Goal: Task Accomplishment & Management: Manage account settings

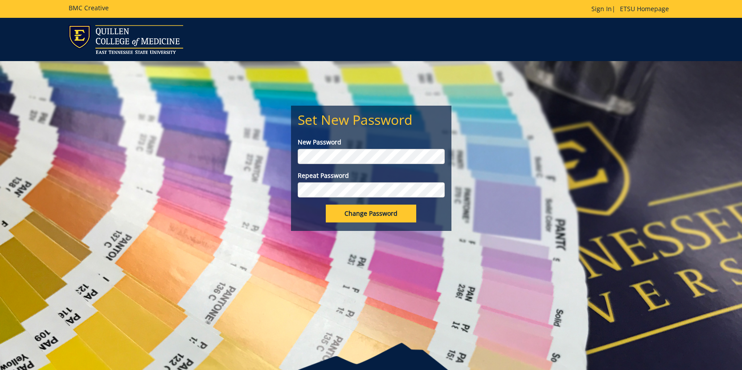
click at [415, 148] on div "New Password" at bounding box center [371, 151] width 147 height 26
click at [383, 213] on input "Change Password" at bounding box center [371, 214] width 90 height 18
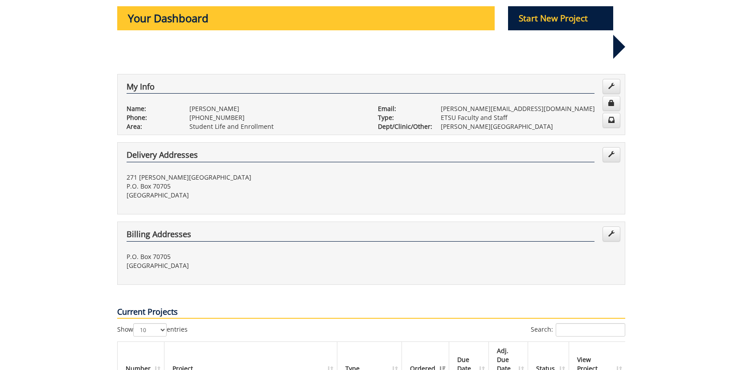
scroll to position [178, 0]
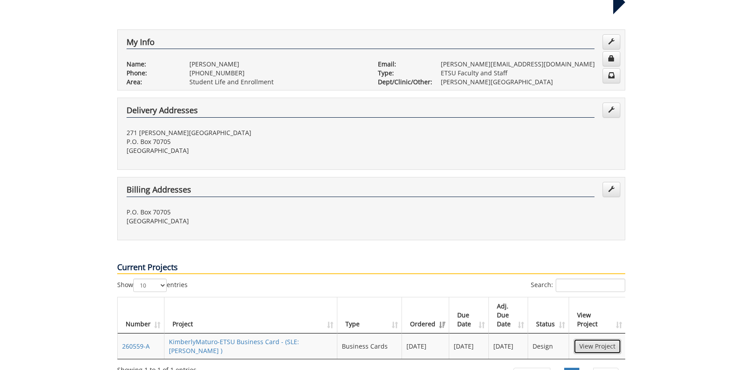
click at [589, 339] on link "View Project" at bounding box center [597, 346] width 48 height 15
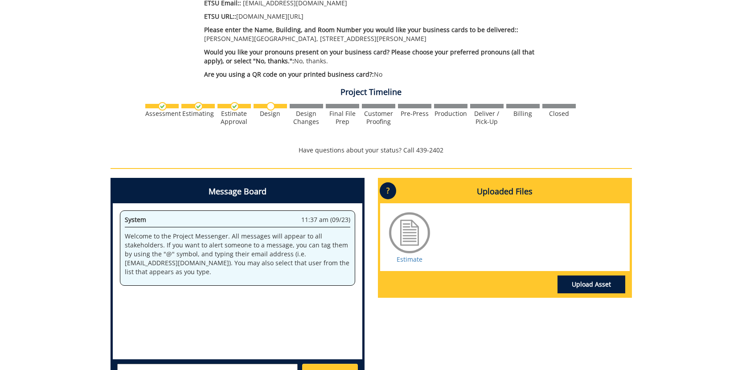
scroll to position [490, 0]
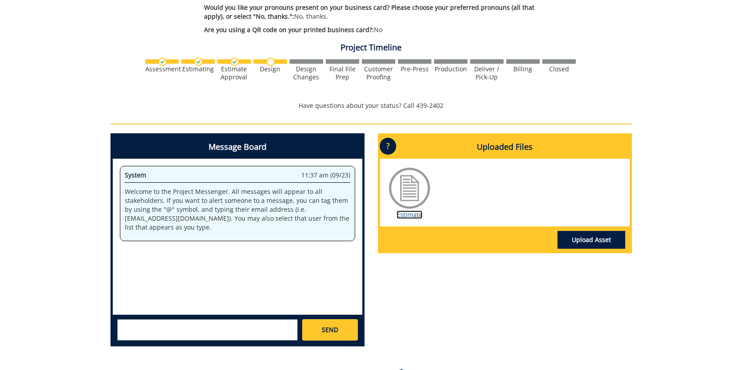
click at [401, 210] on link "Estimate" at bounding box center [410, 214] width 26 height 8
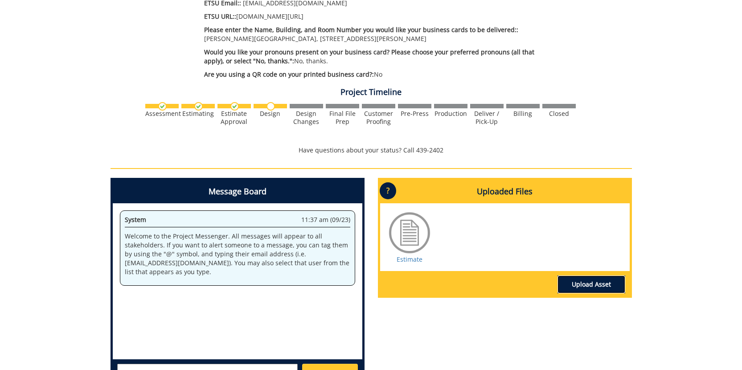
click at [606, 275] on link "Upload Asset" at bounding box center [591, 284] width 68 height 18
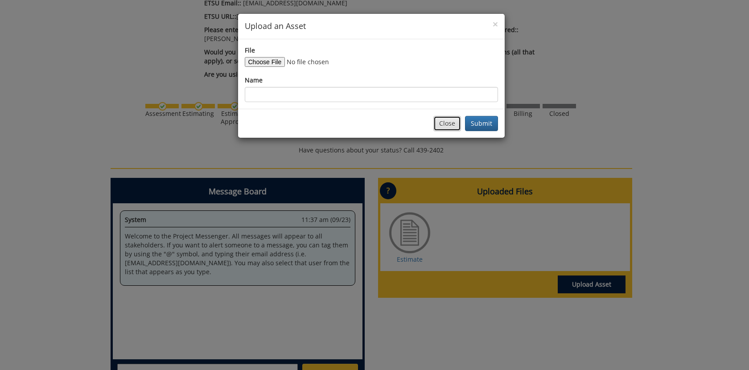
click at [443, 118] on button "Close" at bounding box center [447, 123] width 28 height 15
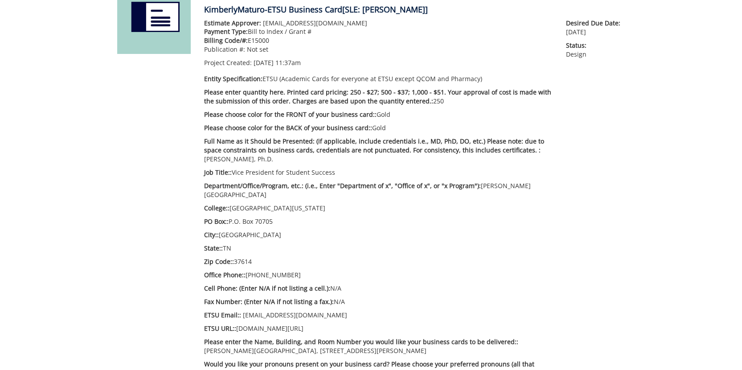
scroll to position [0, 0]
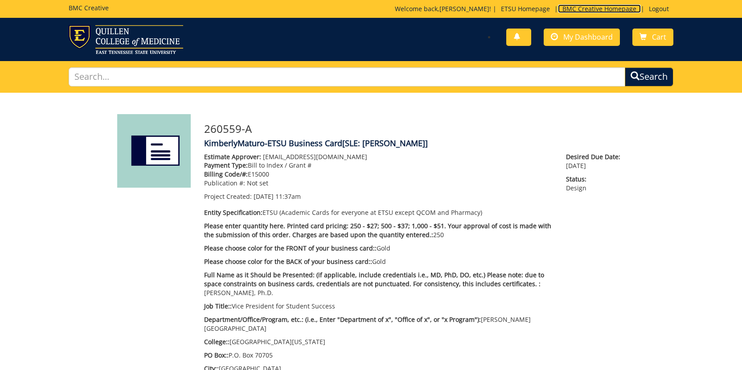
click at [580, 7] on link "BMC Creative Homepage" at bounding box center [599, 8] width 83 height 8
click at [606, 33] on span "My Dashboard" at bounding box center [587, 37] width 49 height 10
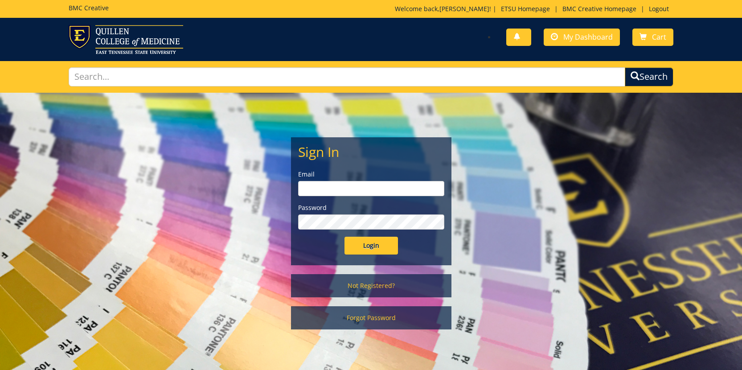
click at [315, 191] on input "email" at bounding box center [371, 188] width 146 height 15
type input "MATURO@etsu.edu"
click at [328, 206] on label "Password" at bounding box center [371, 207] width 146 height 9
click at [316, 214] on div "Password" at bounding box center [371, 216] width 146 height 26
click at [344, 237] on input "Login" at bounding box center [370, 246] width 53 height 18
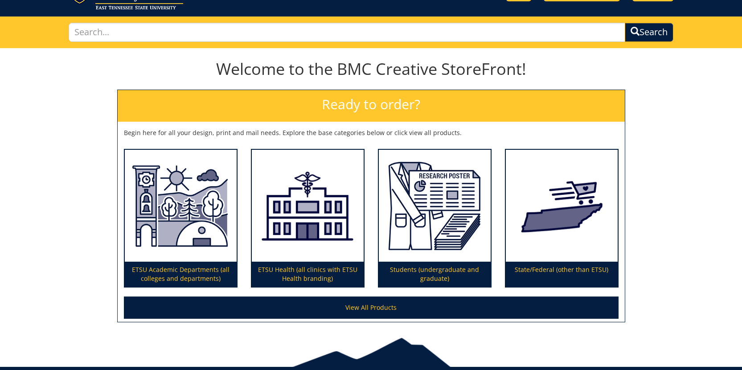
scroll to position [83, 0]
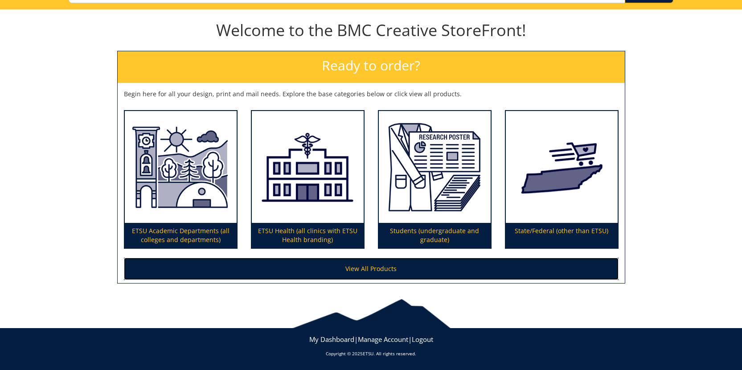
click at [360, 269] on link "View All Products" at bounding box center [371, 269] width 495 height 22
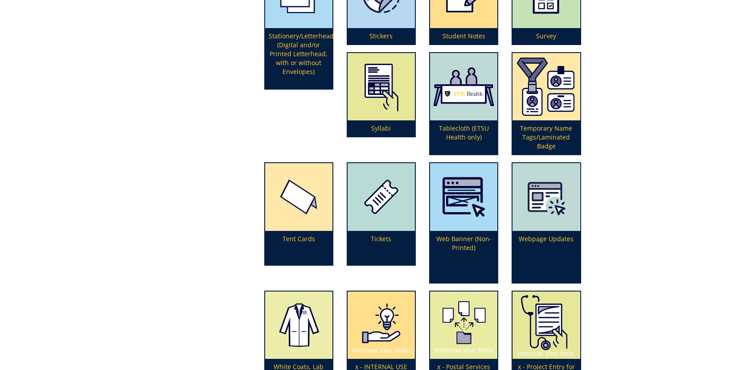
scroll to position [2516, 0]
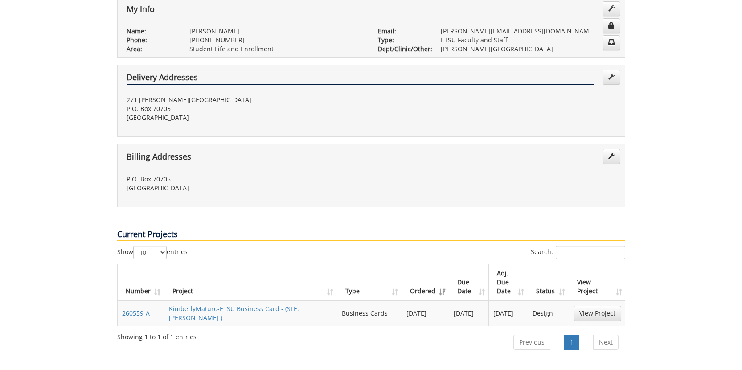
scroll to position [223, 0]
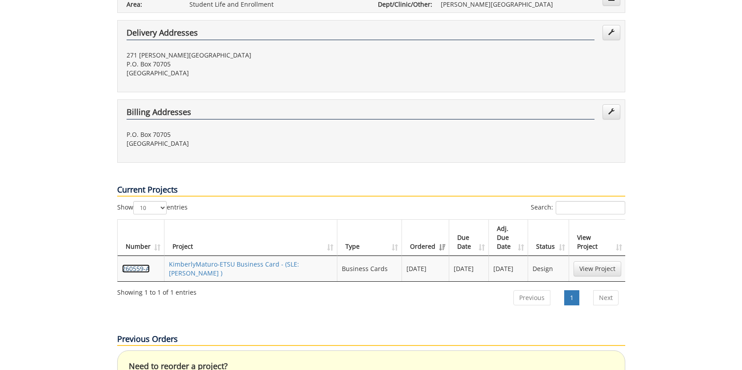
click at [134, 264] on link "260559-A" at bounding box center [136, 268] width 28 height 8
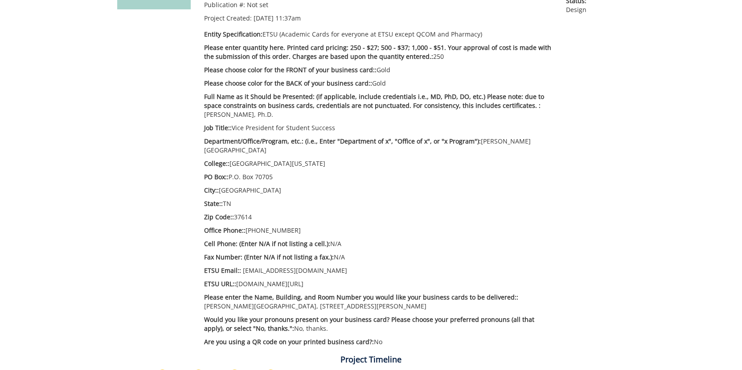
scroll to position [223, 0]
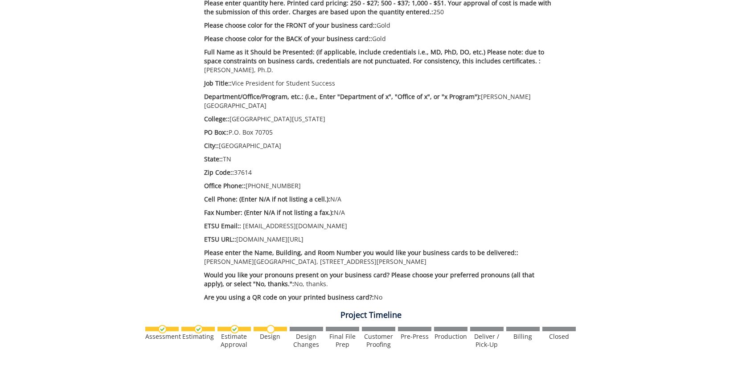
click at [270, 325] on img at bounding box center [270, 329] width 8 height 8
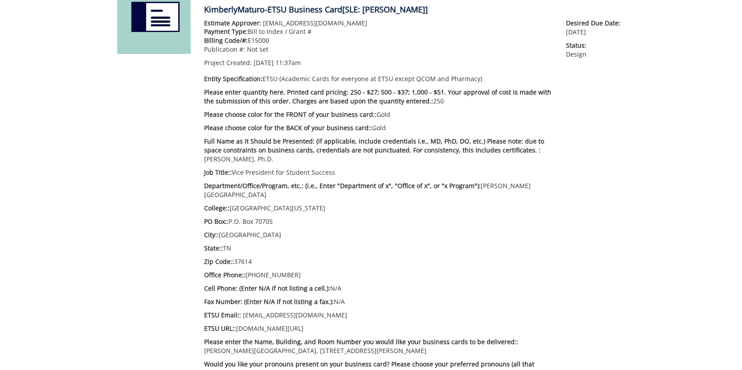
scroll to position [0, 0]
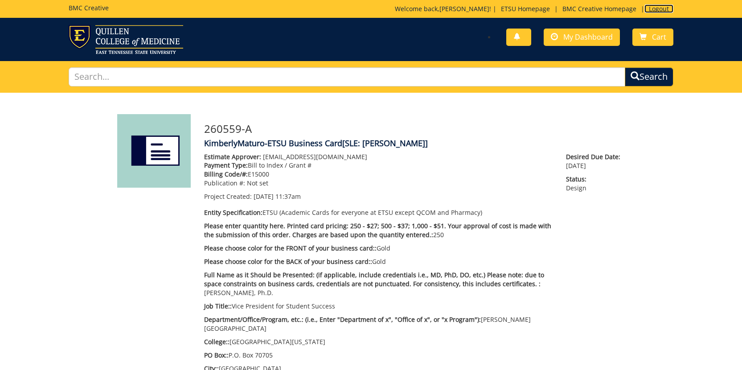
click at [655, 8] on link "Logout" at bounding box center [658, 8] width 29 height 8
